Goal: Find specific page/section: Find specific page/section

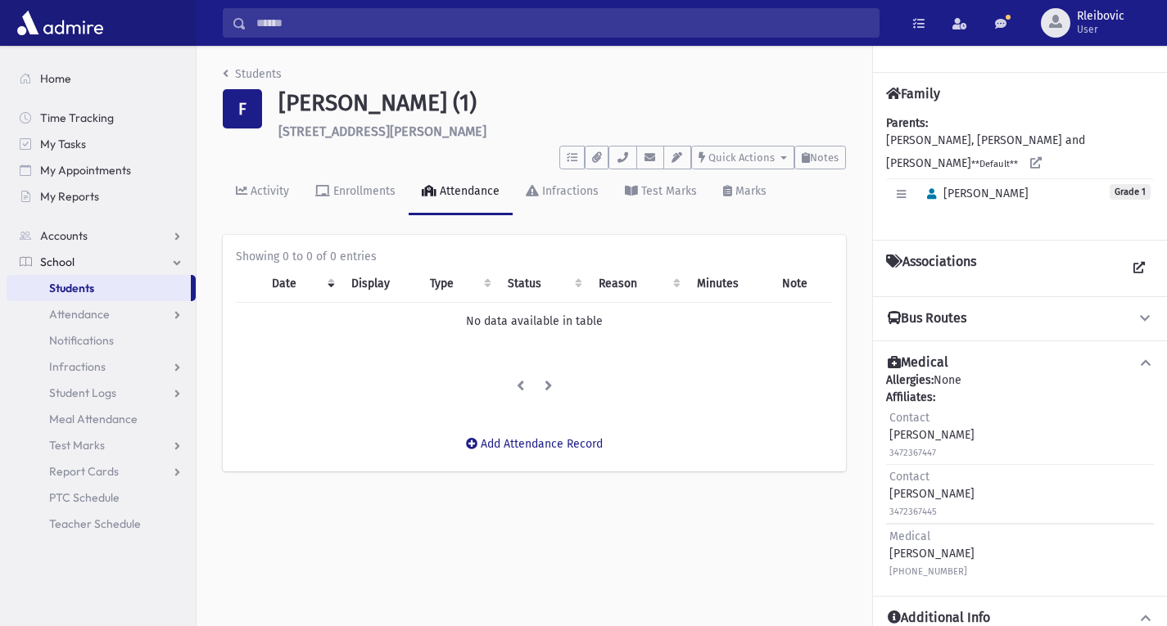
click at [50, 292] on span "Students" at bounding box center [71, 288] width 45 height 15
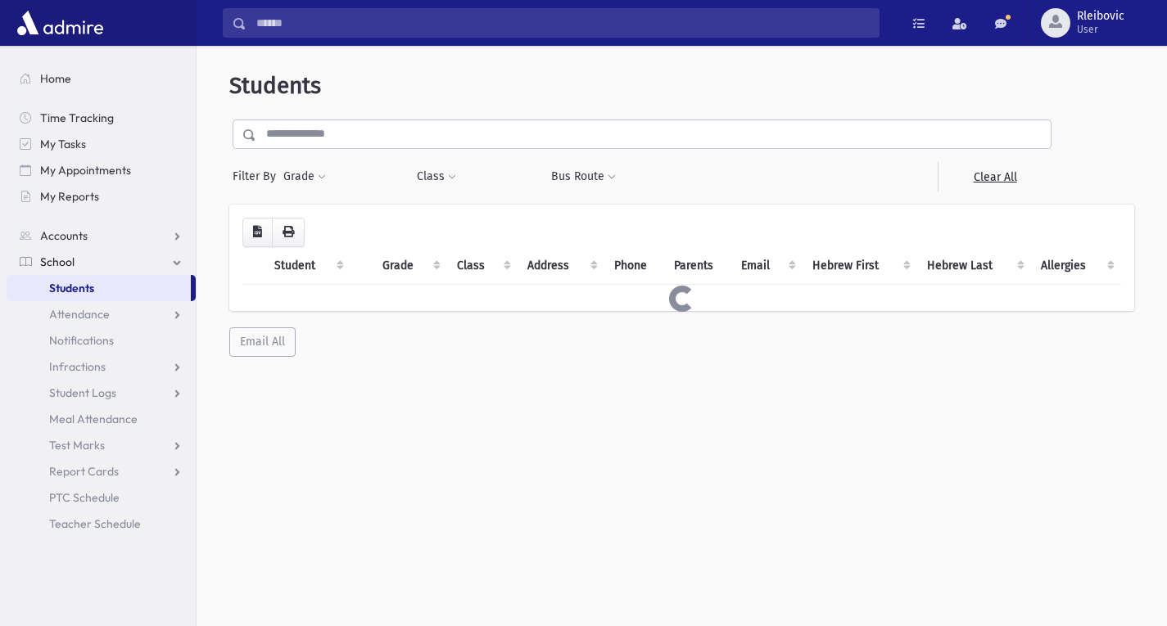
select select
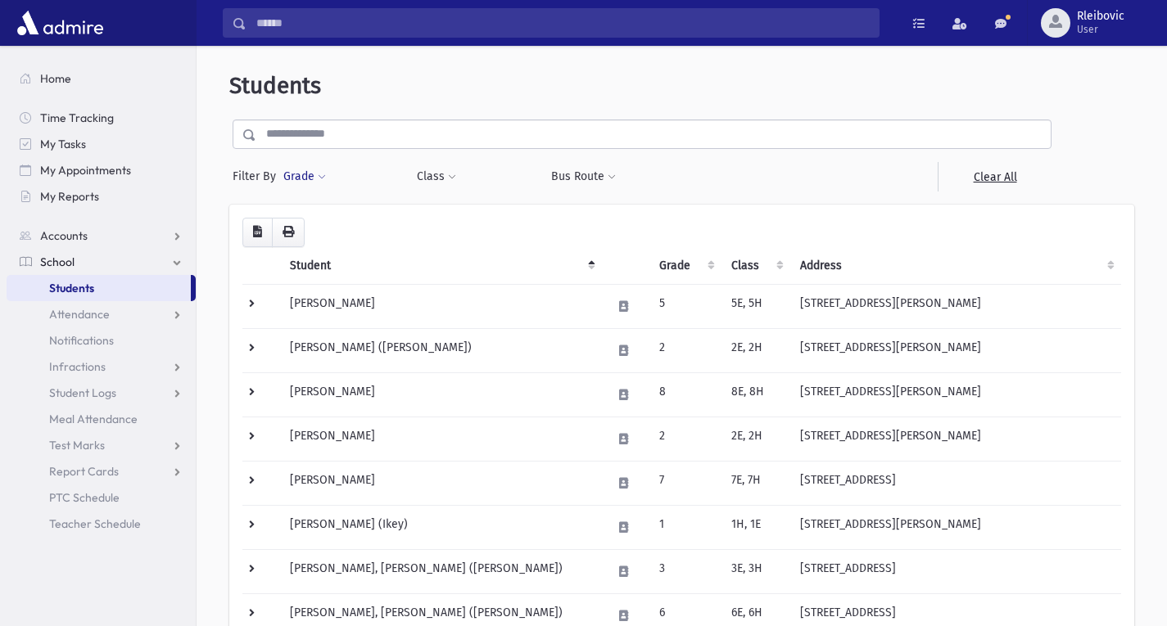
click at [303, 174] on button "Grade" at bounding box center [305, 176] width 44 height 29
click at [332, 228] on ul at bounding box center [378, 222] width 170 height 25
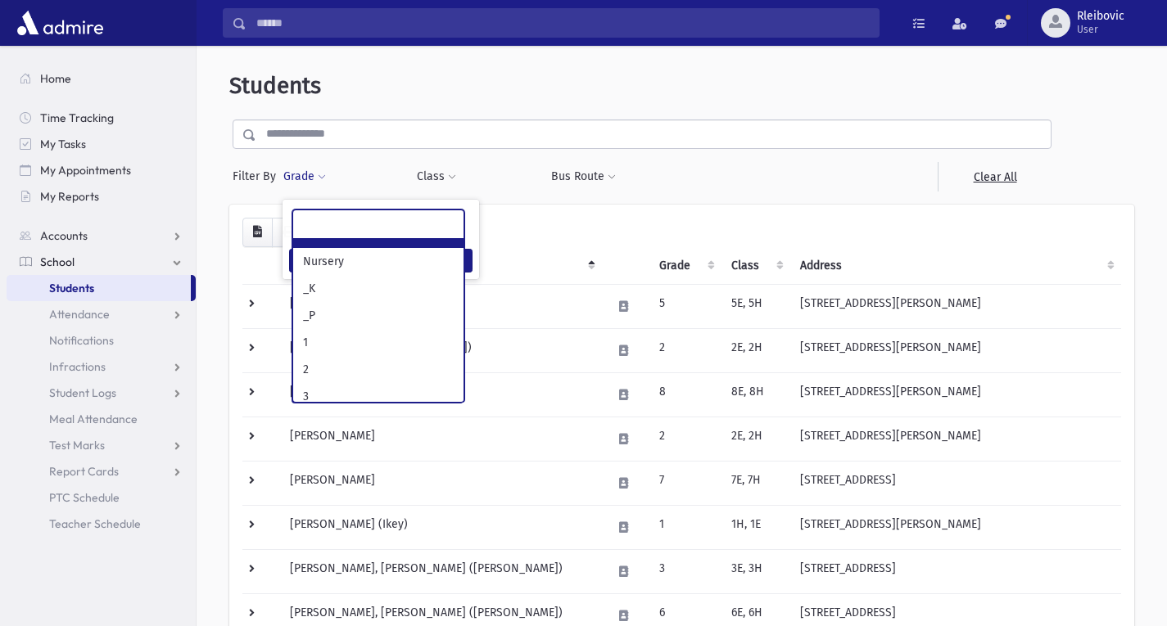
click at [332, 228] on ul at bounding box center [378, 222] width 170 height 25
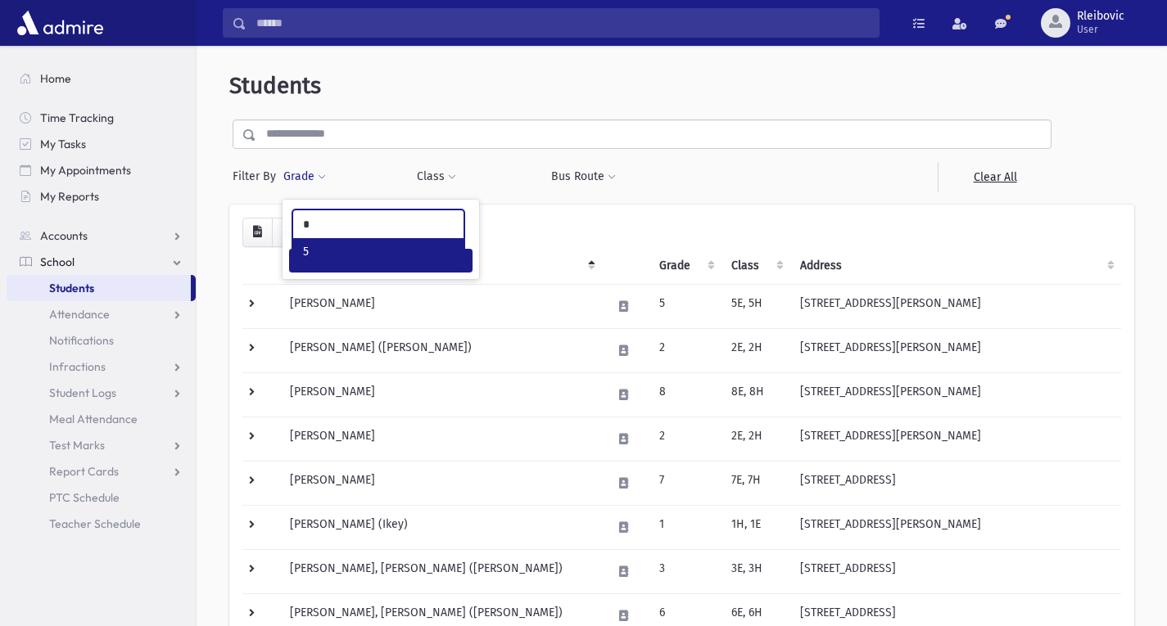
type input "*"
select select "*"
click at [328, 257] on button "Filter" at bounding box center [380, 261] width 183 height 24
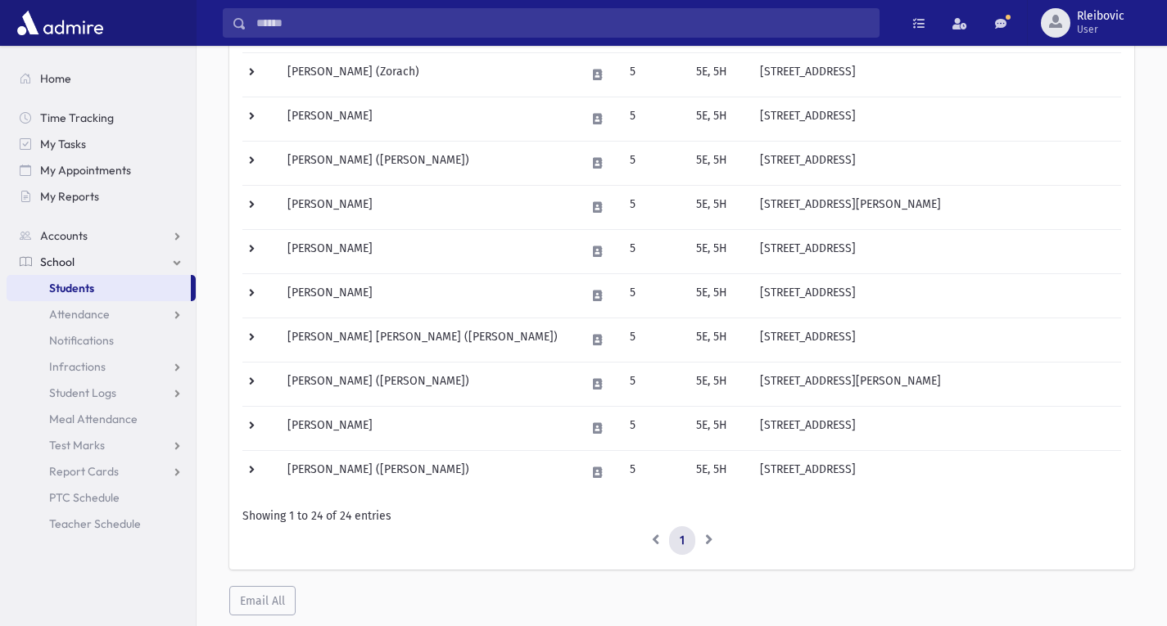
scroll to position [852, 0]
